Goal: Information Seeking & Learning: Learn about a topic

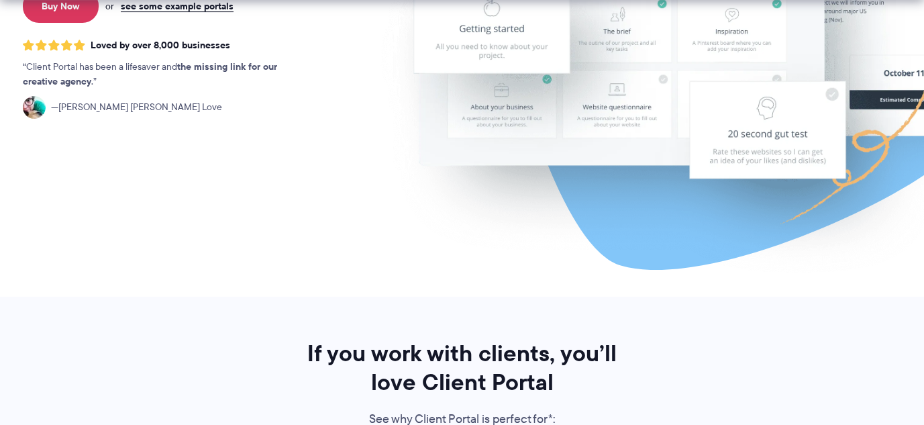
scroll to position [358, 0]
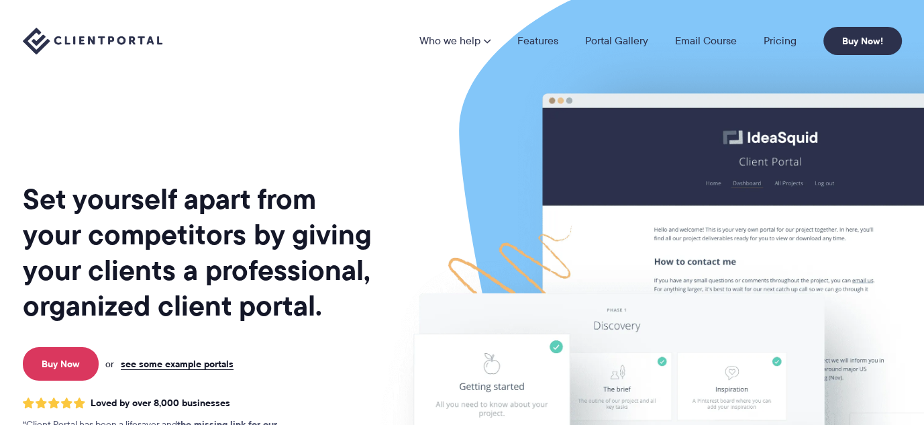
scroll to position [0, 0]
drag, startPoint x: 358, startPoint y: 191, endPoint x: 411, endPoint y: 138, distance: 75.0
click at [357, 191] on img at bounding box center [733, 332] width 752 height 643
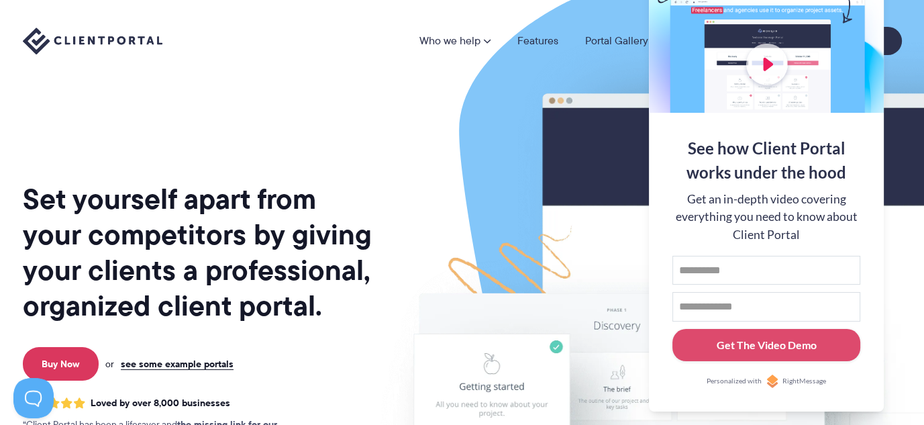
click at [873, 42] on div at bounding box center [766, 25] width 235 height 174
click at [904, 48] on div "Who we help Who we help View pricing Agencies See how Client Portal can help gi…" at bounding box center [462, 41] width 912 height 28
click at [907, 16] on button at bounding box center [907, 17] width 16 height 16
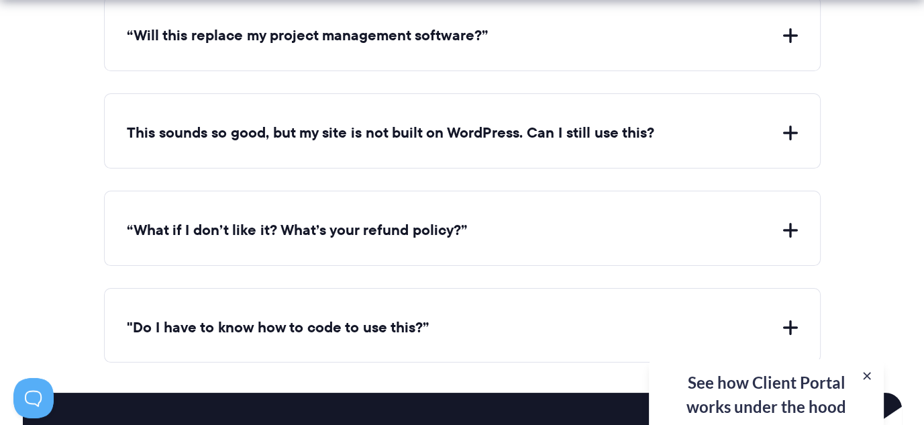
scroll to position [5735, 0]
